Goal: Task Accomplishment & Management: Use online tool/utility

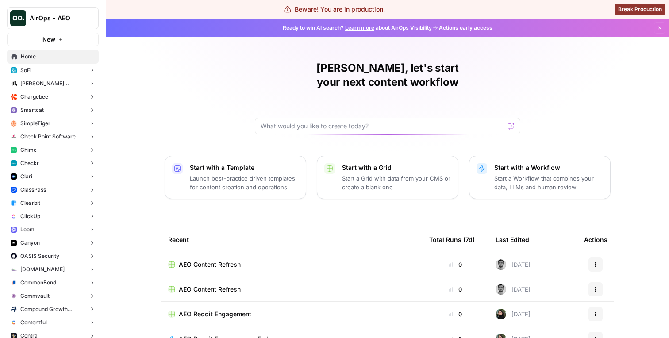
click at [67, 115] on button "Smartcat" at bounding box center [53, 110] width 92 height 13
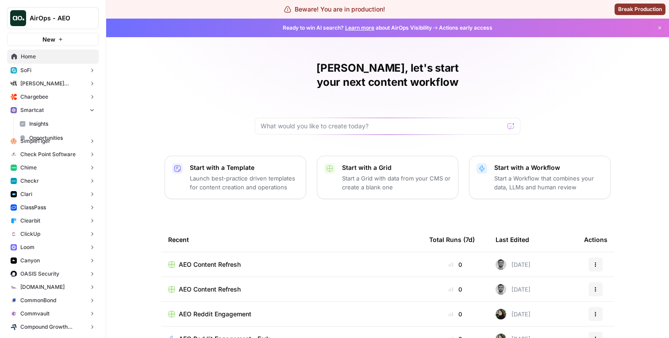
click at [66, 123] on span "Insights" at bounding box center [61, 124] width 65 height 8
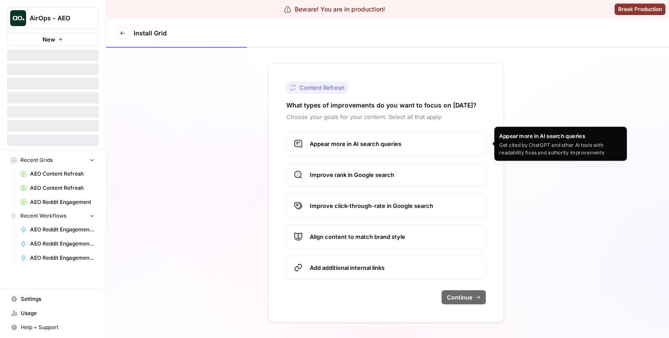
click at [319, 150] on label "Appear more in AI search queries" at bounding box center [386, 144] width 200 height 24
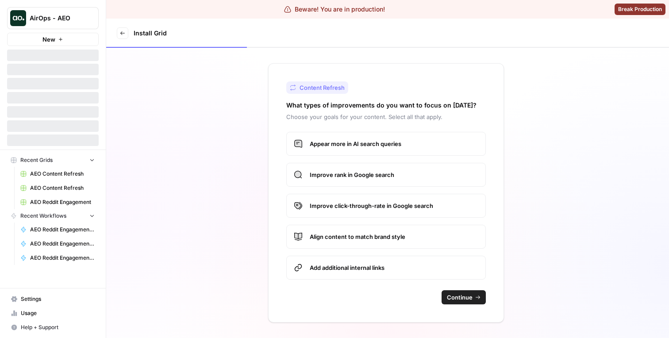
click at [471, 300] on span "Continue" at bounding box center [460, 297] width 26 height 9
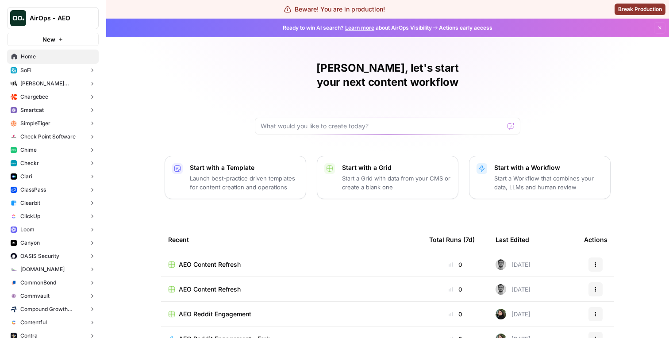
click at [58, 102] on button "Chargebee" at bounding box center [53, 96] width 92 height 13
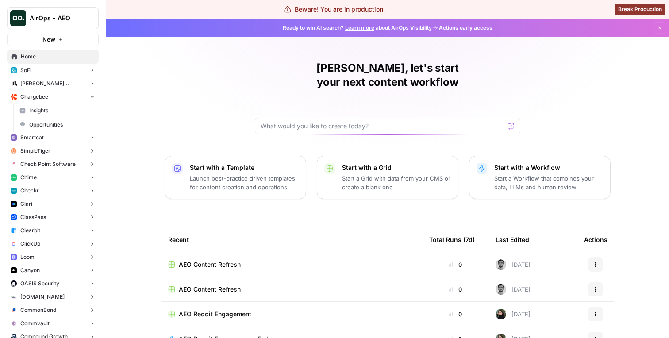
click at [57, 104] on link "Insights" at bounding box center [56, 111] width 83 height 14
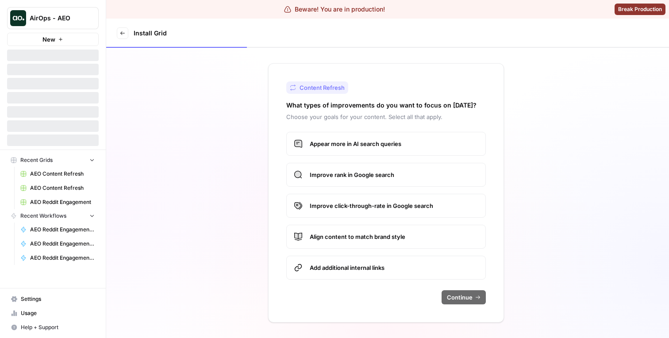
click at [332, 162] on div "Appear more in AI search queries Improve rank in Google search Improve click-th…" at bounding box center [386, 206] width 200 height 148
click at [333, 179] on label "Improve rank in Google search" at bounding box center [386, 175] width 200 height 24
click at [444, 260] on label "Add additional internal links" at bounding box center [386, 268] width 200 height 24
click at [463, 301] on span "Continue" at bounding box center [460, 297] width 26 height 9
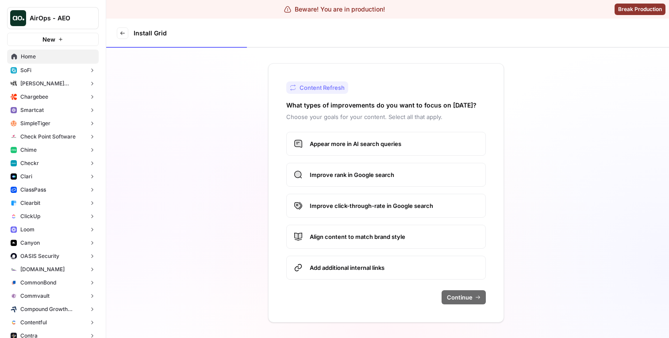
click at [383, 238] on span "Align content to match brand style" at bounding box center [394, 236] width 169 height 9
click at [451, 295] on span "Continue" at bounding box center [460, 297] width 26 height 9
